Goal: Information Seeking & Learning: Learn about a topic

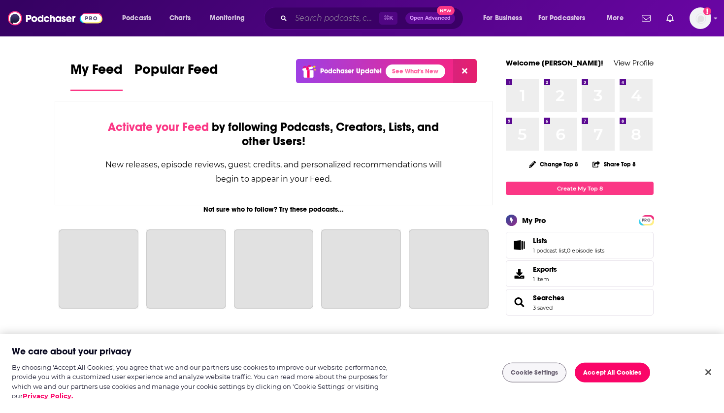
click at [325, 20] on input "Search podcasts, credits, & more..." at bounding box center [335, 18] width 88 height 16
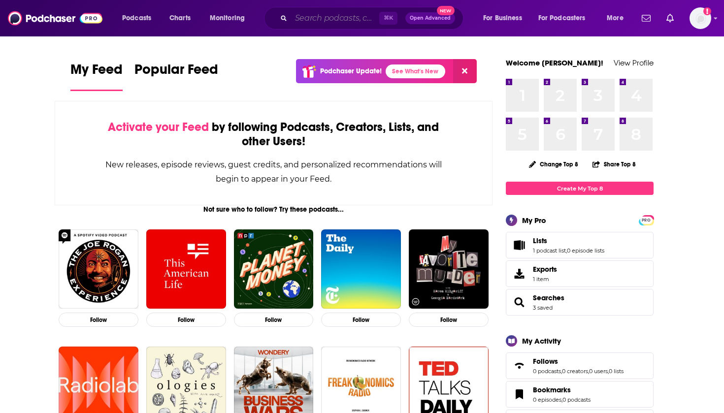
click at [322, 21] on input "Search podcasts, credits, & more..." at bounding box center [335, 18] width 88 height 16
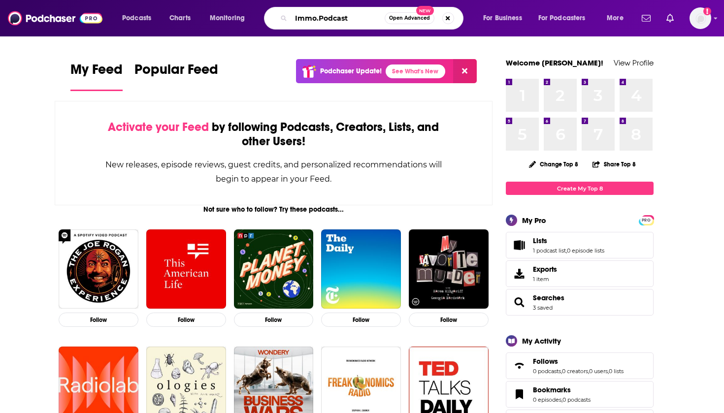
click at [297, 20] on input "Immo.Podcast" at bounding box center [338, 18] width 94 height 16
type input "l'immo.Podcast"
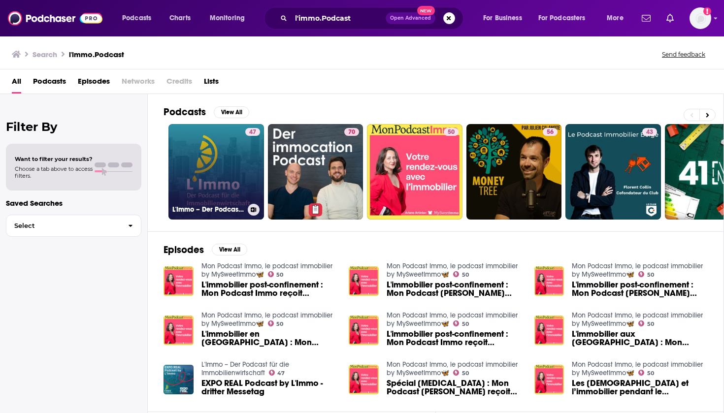
click at [219, 174] on link "47 L'Immo – Der Podcast für die Immobilienwirtschaft" at bounding box center [216, 172] width 96 height 96
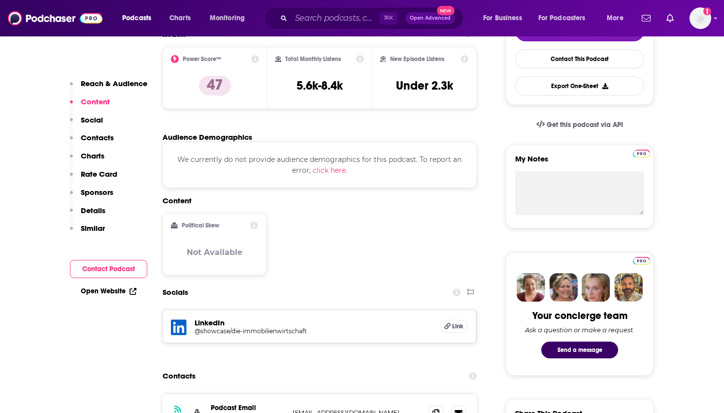
scroll to position [169, 0]
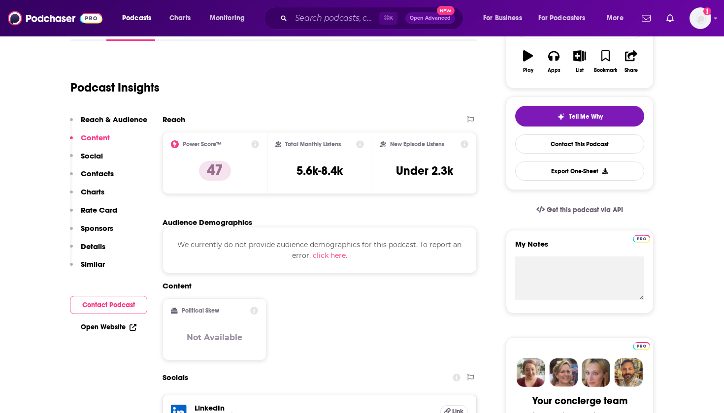
click at [99, 153] on p "Social" at bounding box center [92, 155] width 22 height 9
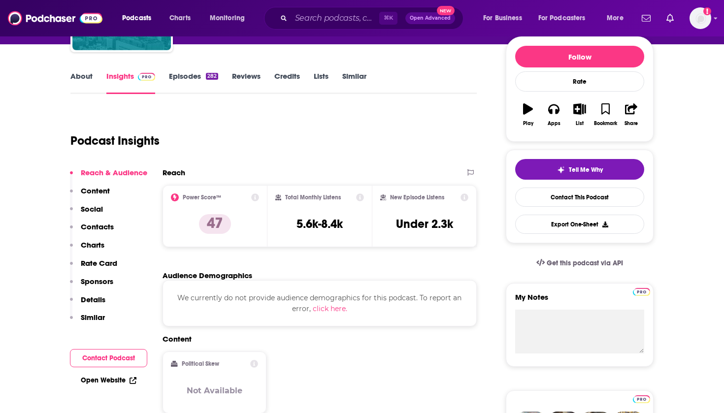
scroll to position [117, 0]
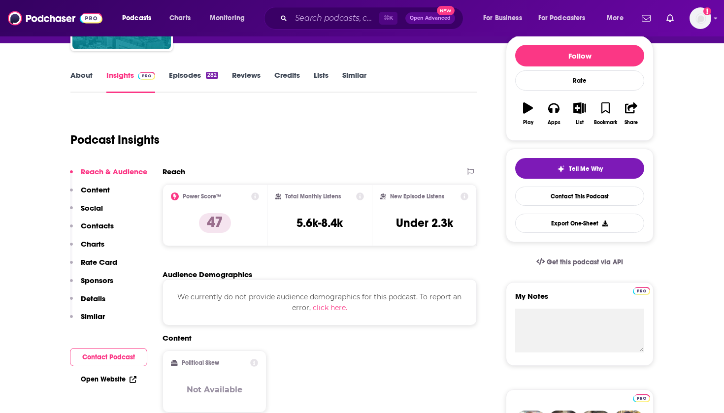
click at [187, 76] on link "Episodes 282" at bounding box center [193, 81] width 49 height 23
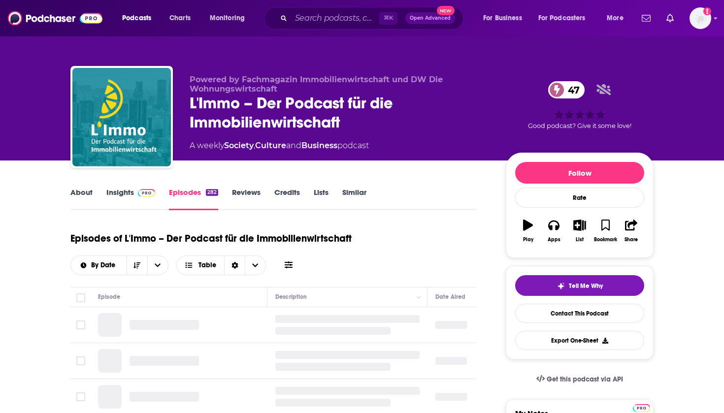
click at [74, 196] on link "About" at bounding box center [81, 199] width 22 height 23
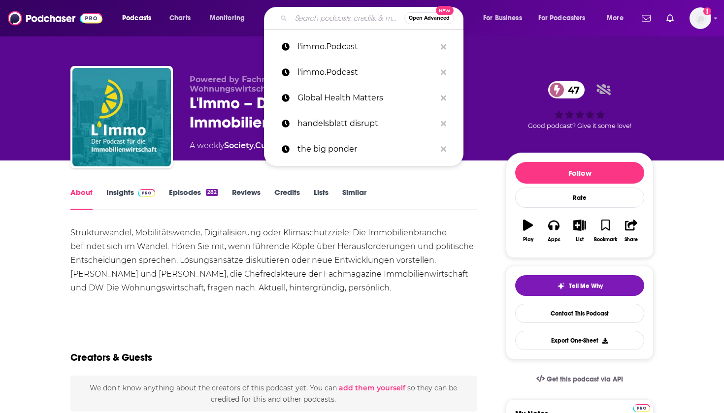
click at [316, 20] on input "Search podcasts, credits, & more..." at bounding box center [347, 18] width 113 height 16
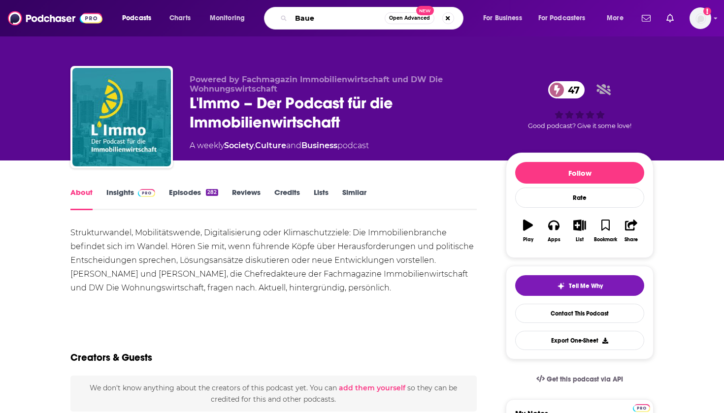
type input "Bauen"
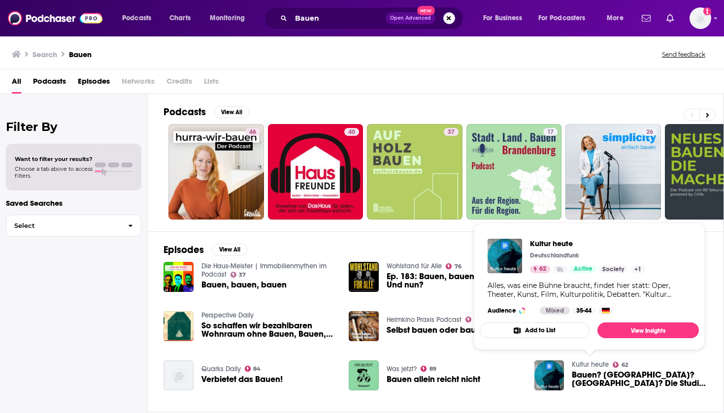
click at [588, 367] on link "Kultur heute" at bounding box center [590, 364] width 37 height 8
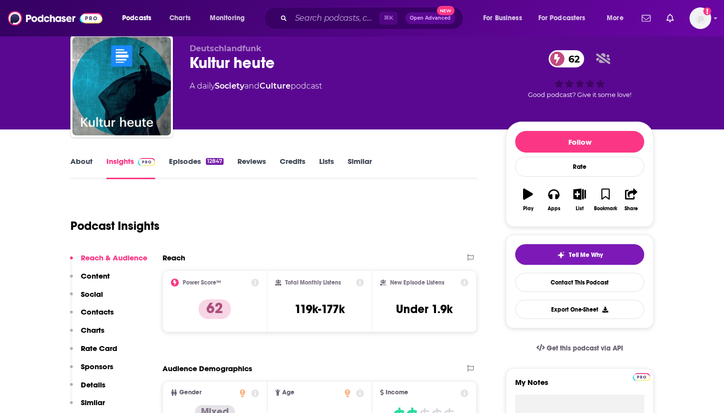
scroll to position [31, 0]
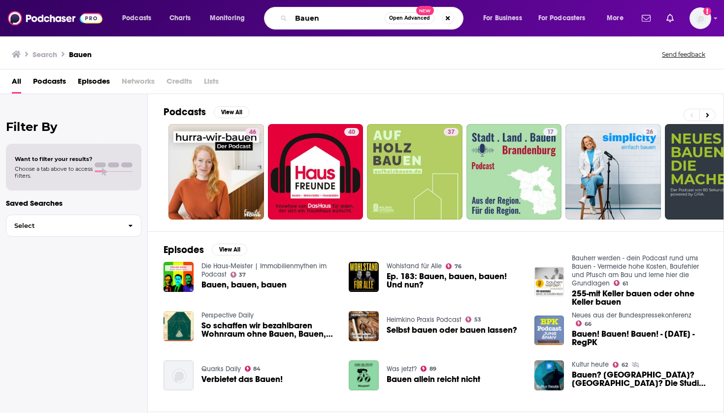
drag, startPoint x: 334, startPoint y: 18, endPoint x: 267, endPoint y: 18, distance: 67.0
click at [267, 18] on div "Bauen Open Advanced New" at bounding box center [363, 18] width 199 height 23
type input "Heidelberg materials"
